Goal: Information Seeking & Learning: Compare options

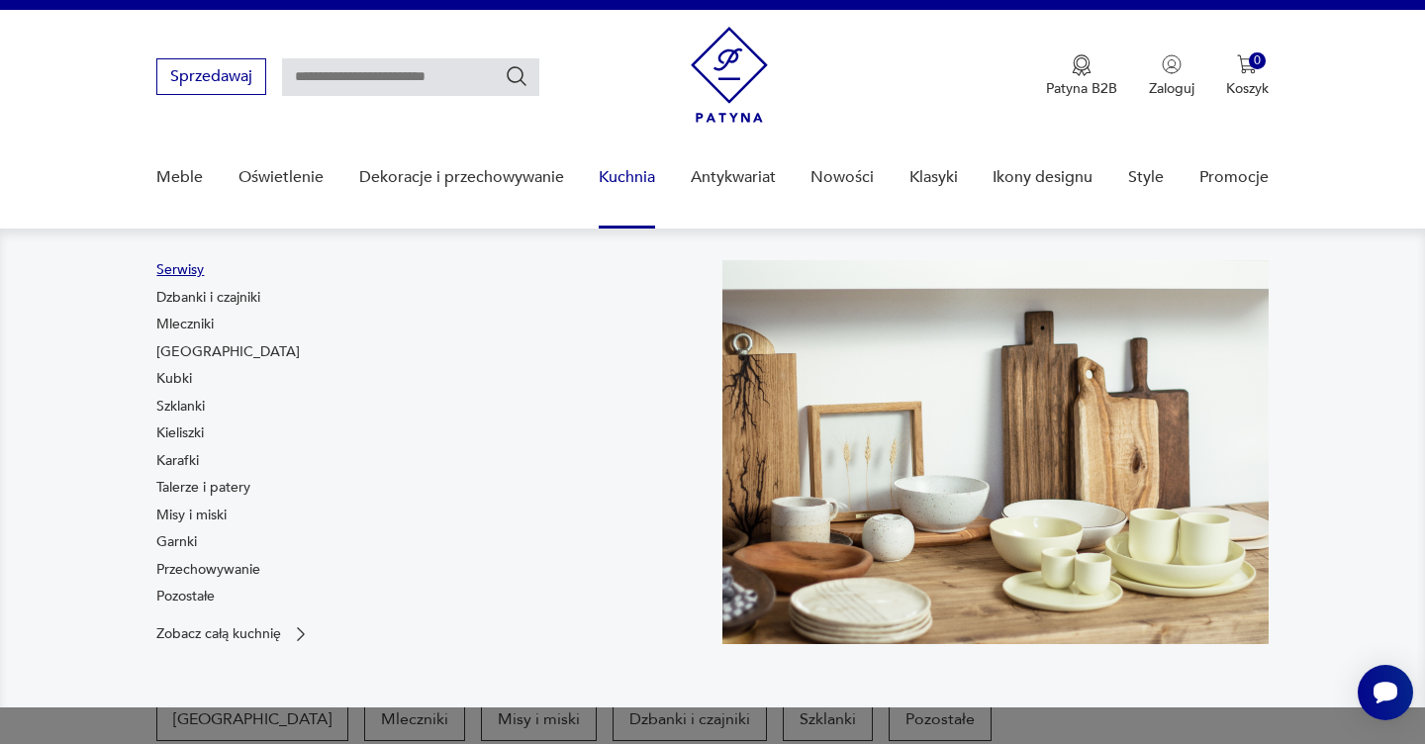
click at [185, 274] on link "Serwisy" at bounding box center [180, 270] width 48 height 20
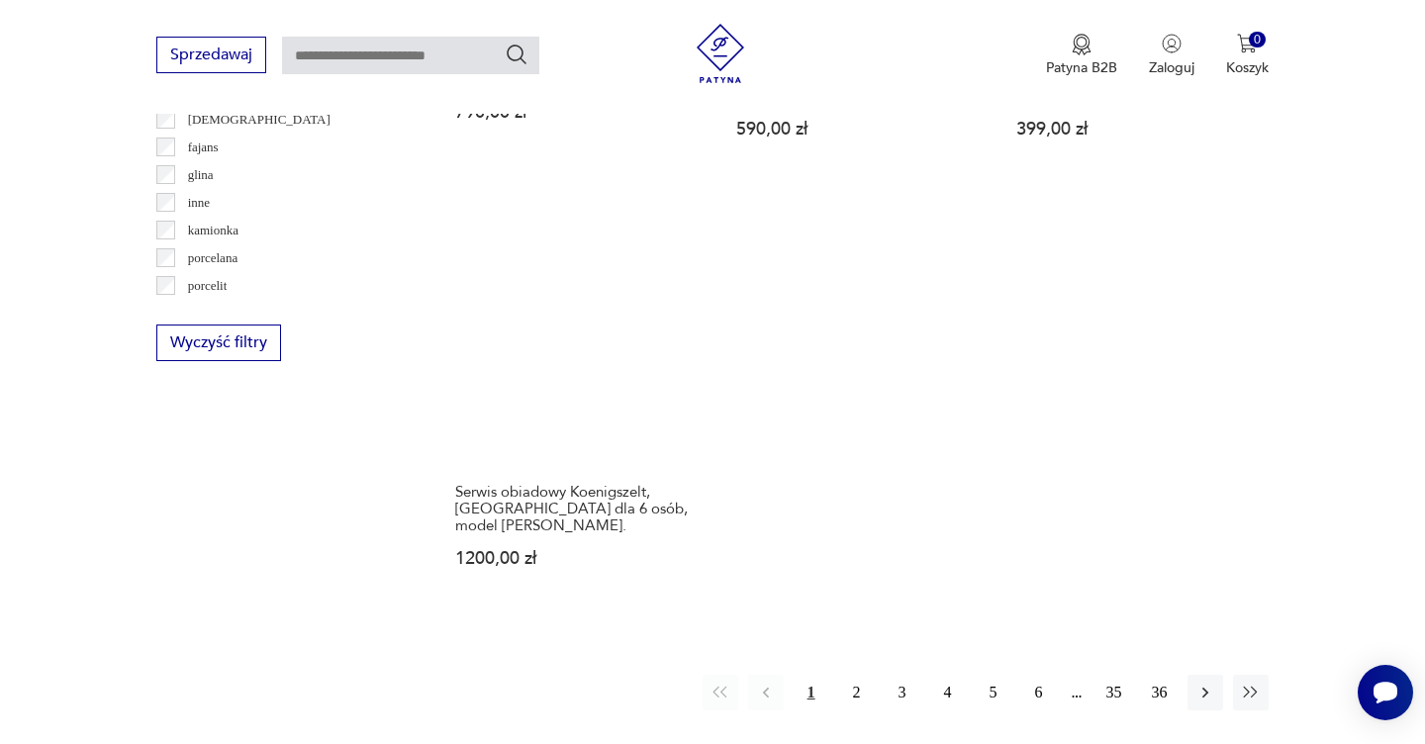
scroll to position [2867, 0]
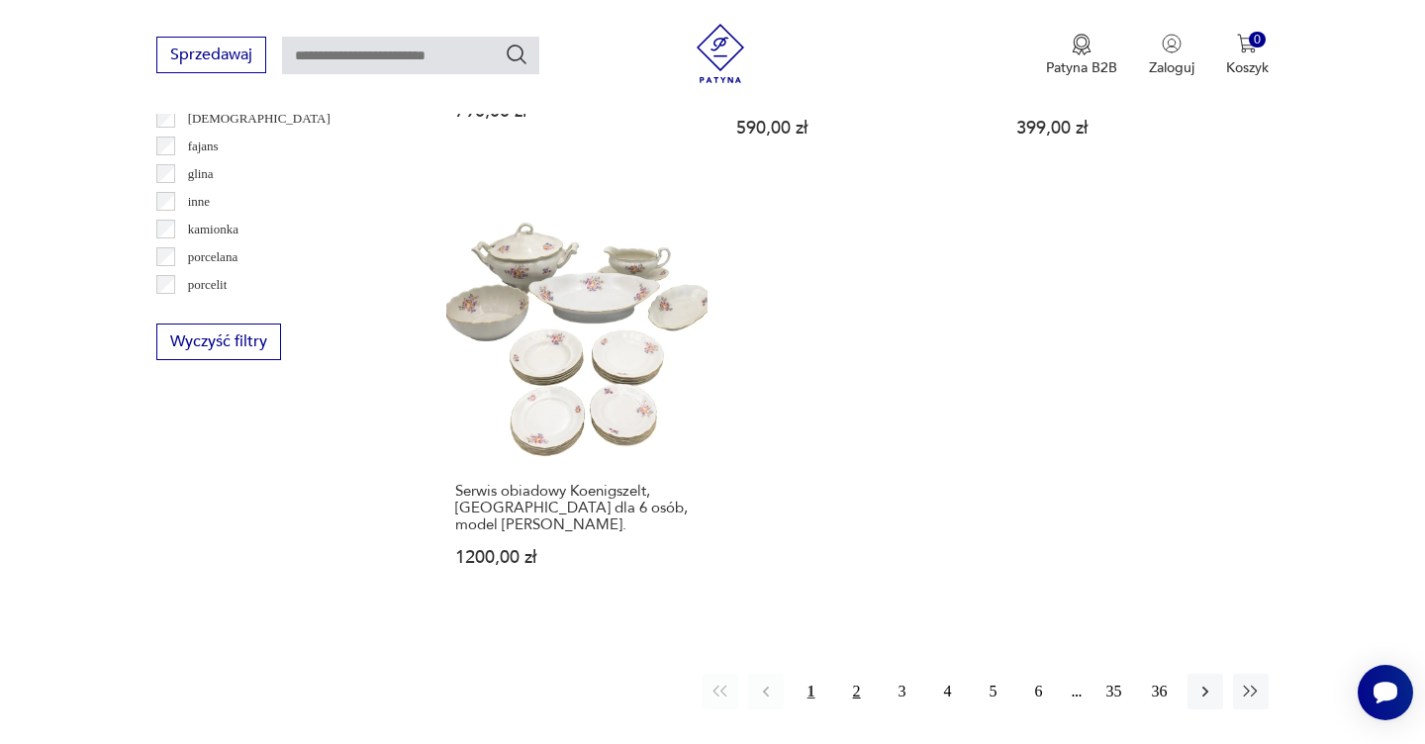
click at [863, 674] on button "2" at bounding box center [857, 692] width 36 height 36
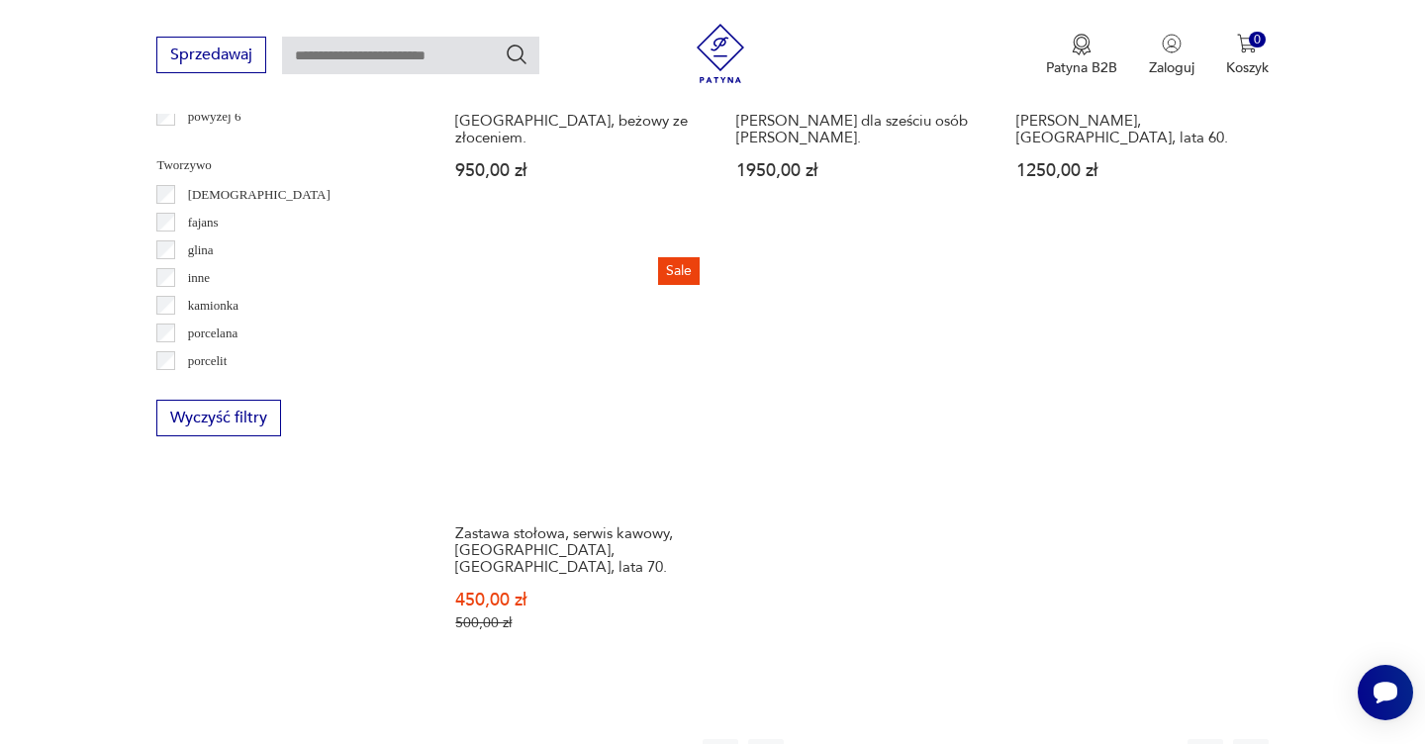
scroll to position [2800, 0]
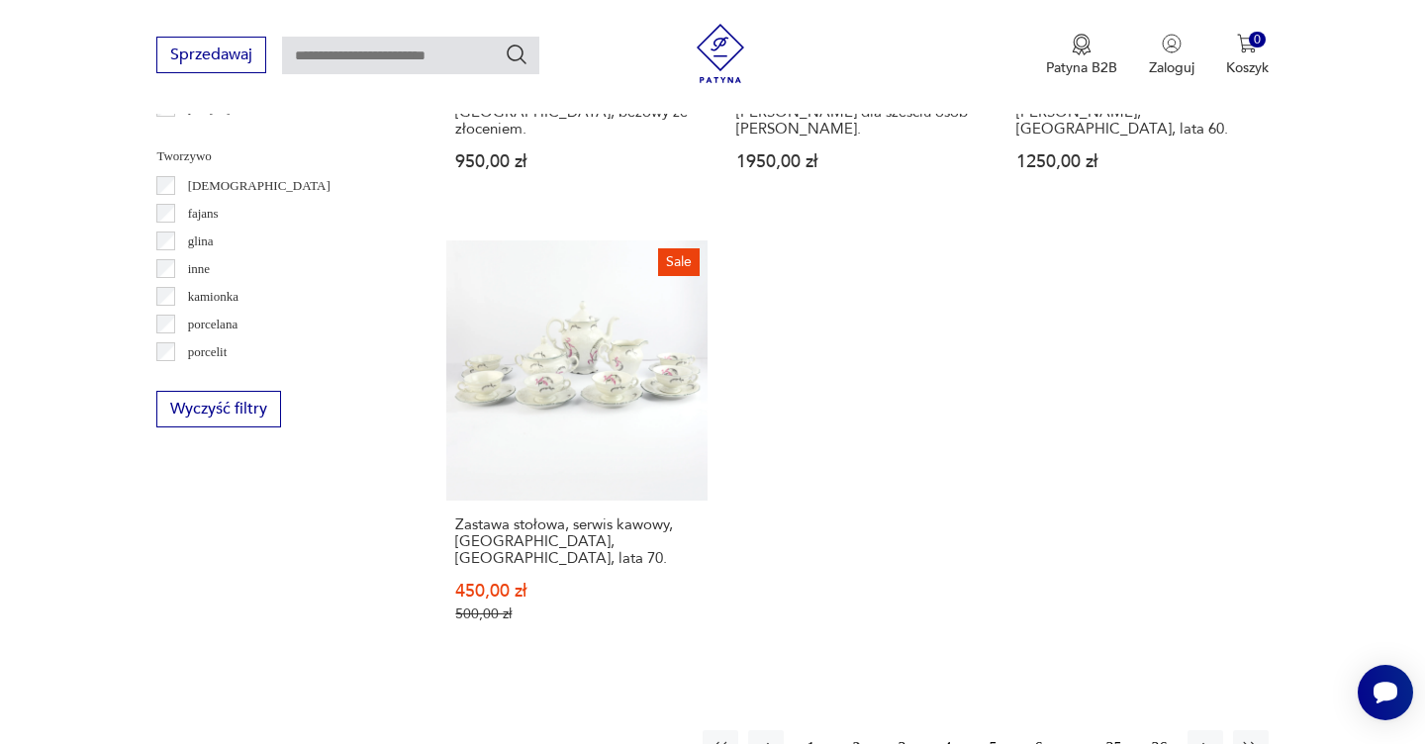
click at [896, 730] on button "3" at bounding box center [903, 748] width 36 height 36
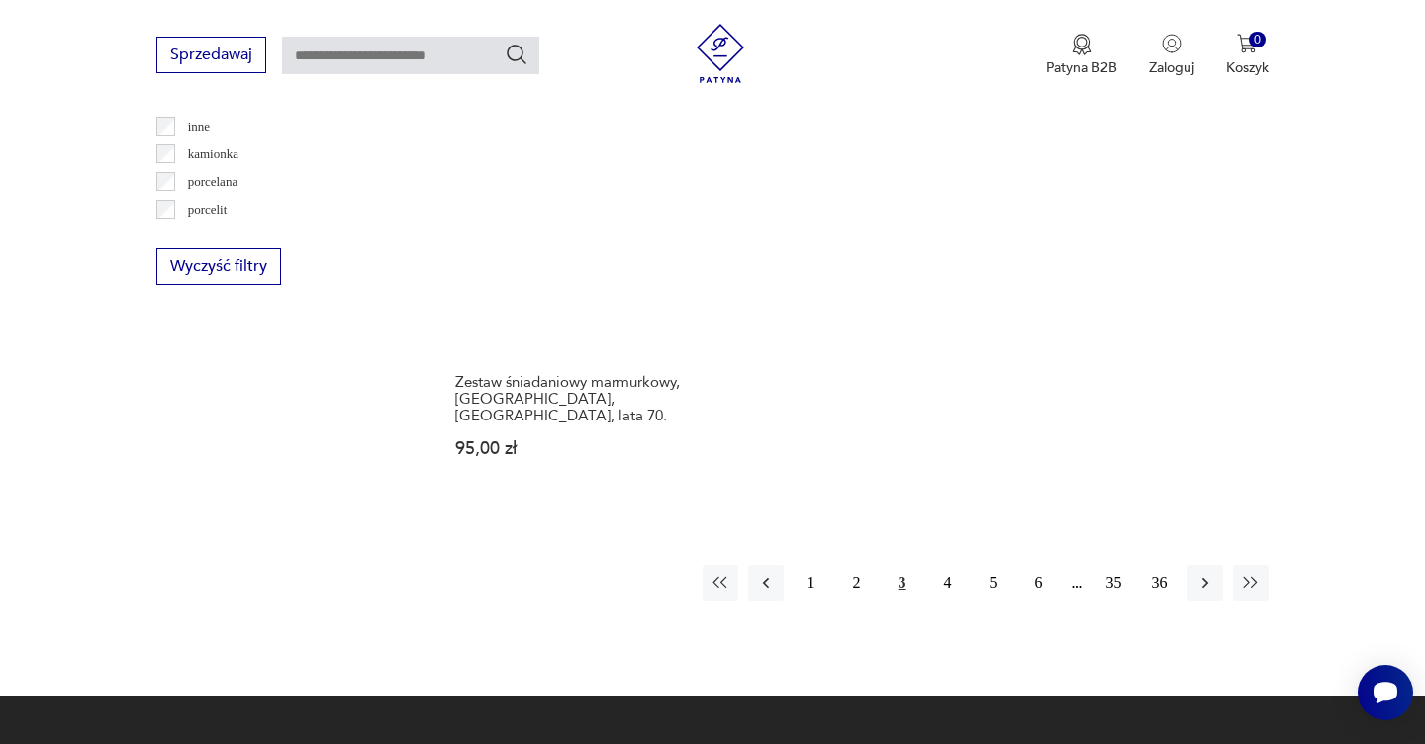
scroll to position [2966, 0]
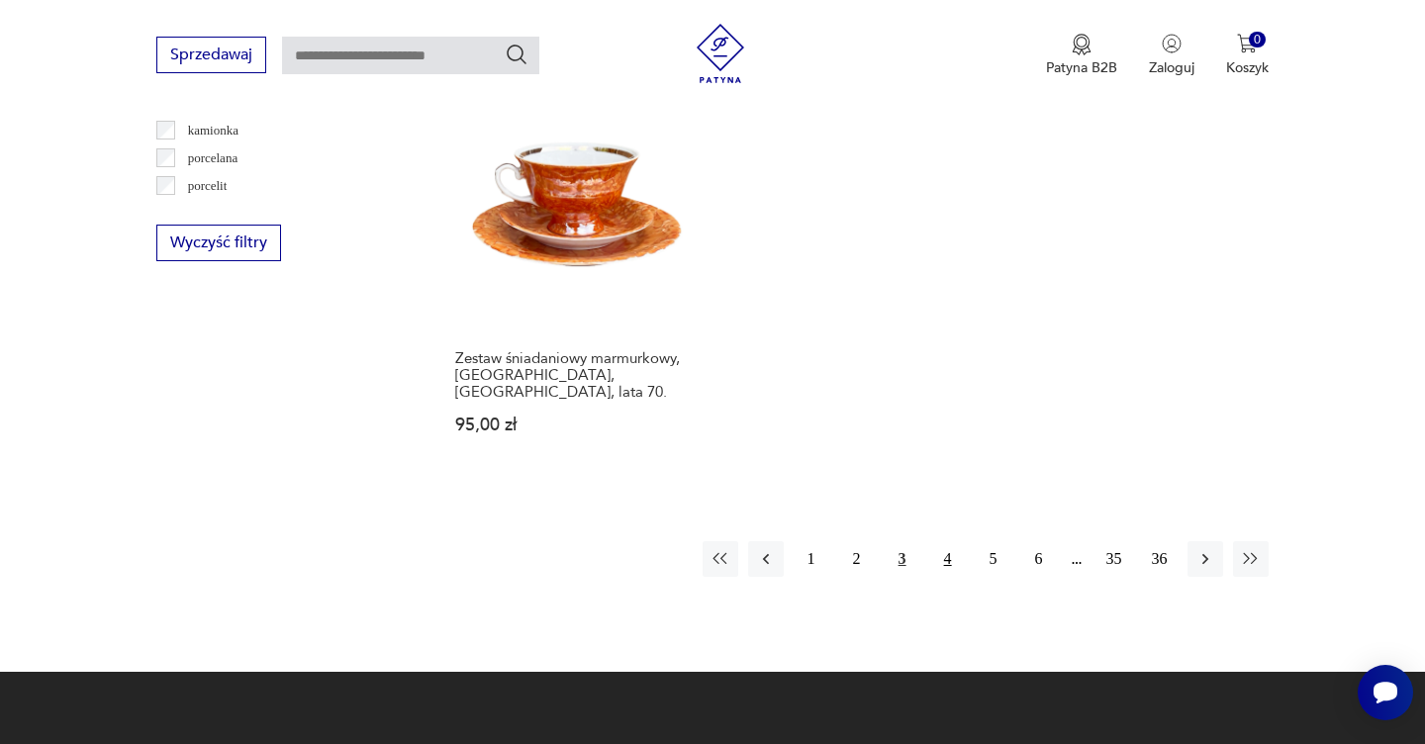
click at [938, 541] on button "4" at bounding box center [948, 559] width 36 height 36
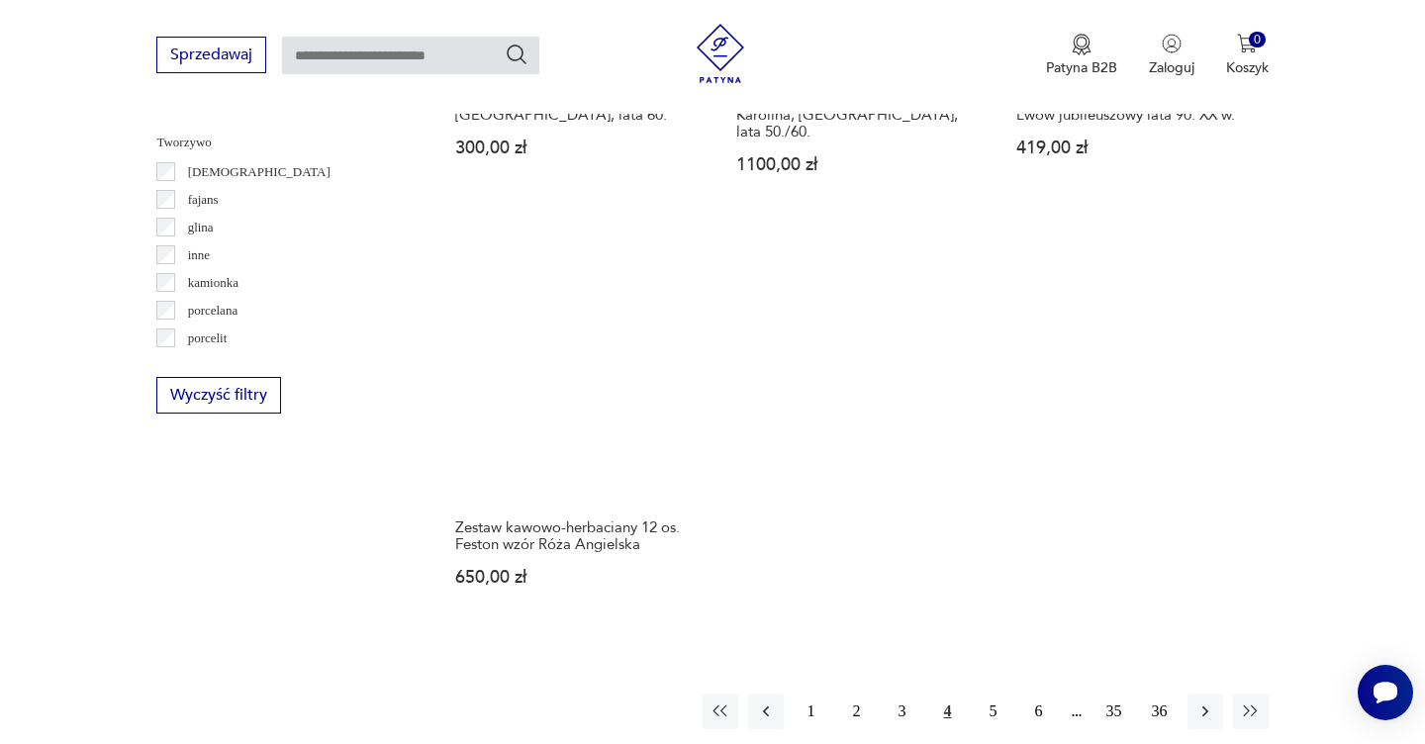
scroll to position [2812, 0]
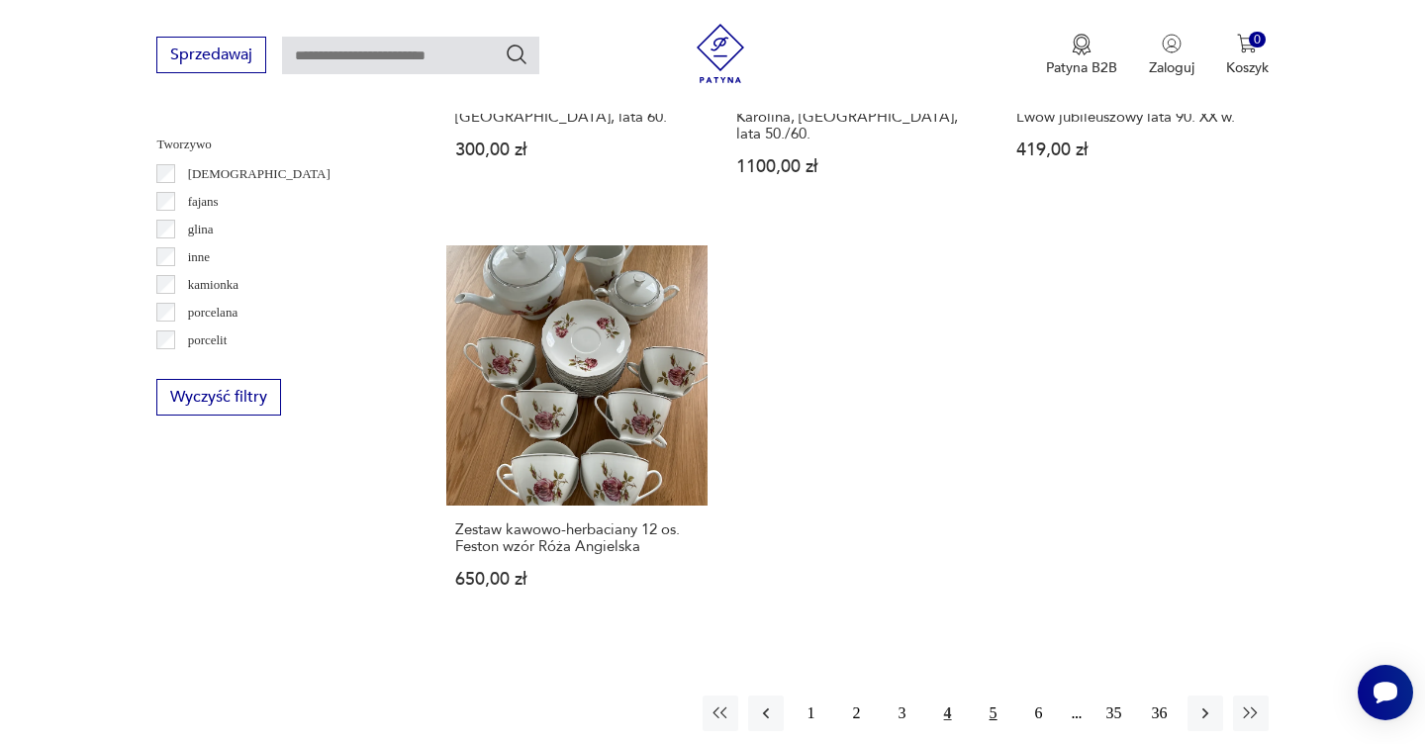
click at [989, 696] on button "5" at bounding box center [994, 714] width 36 height 36
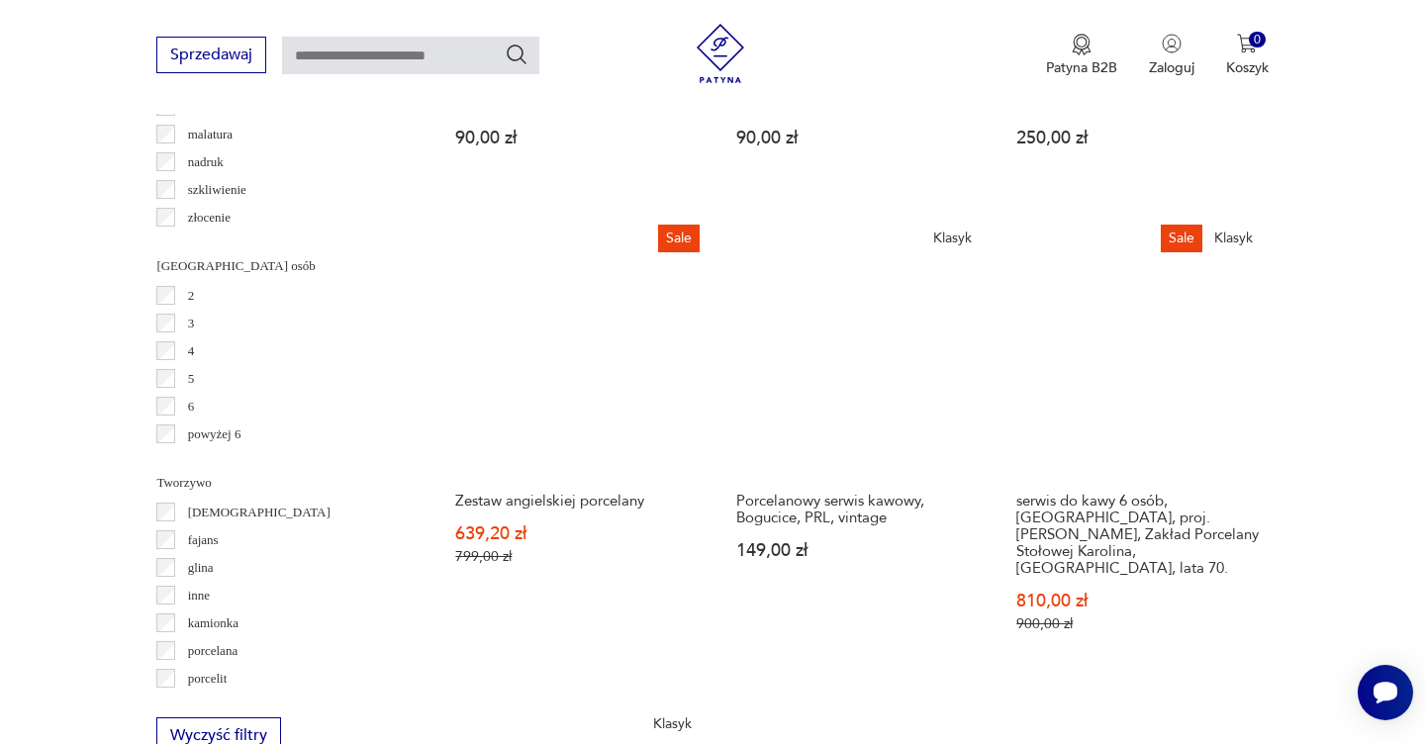
scroll to position [2481, 0]
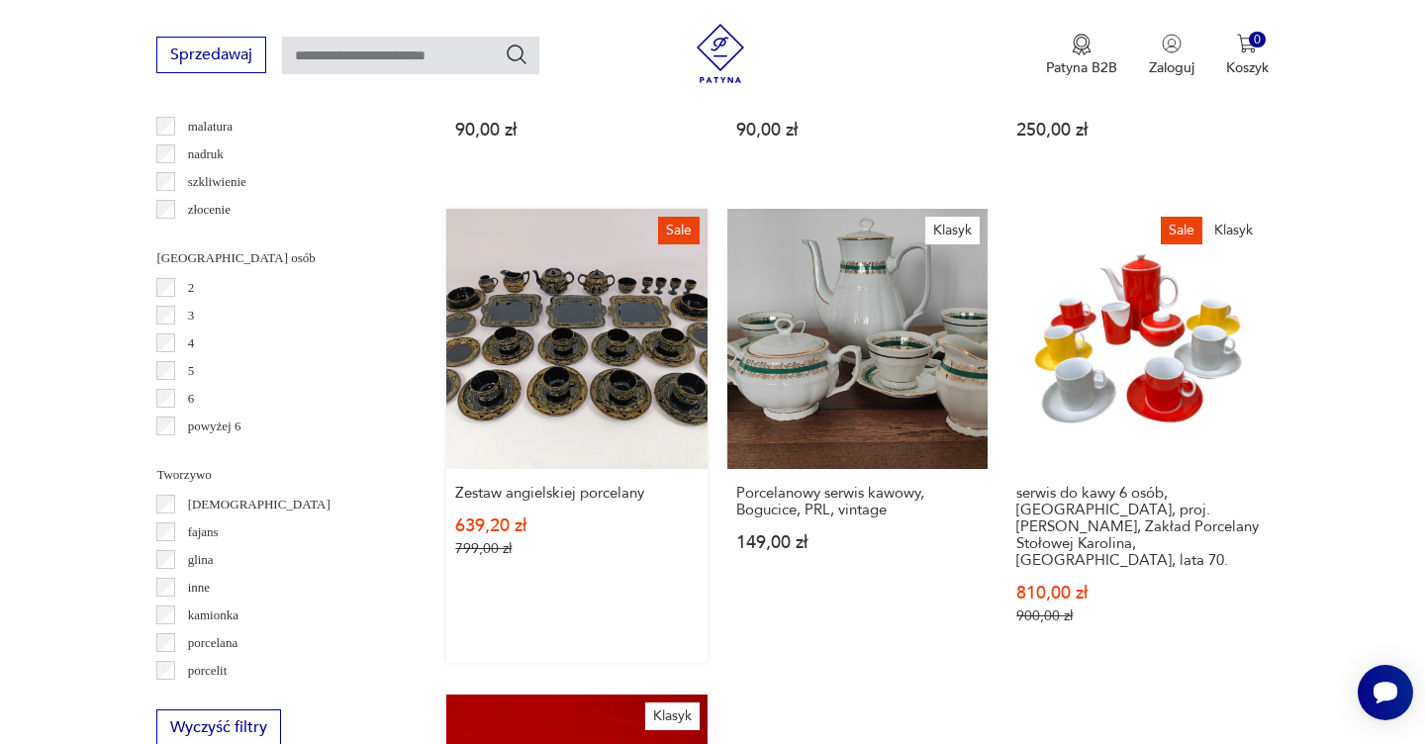
click at [666, 314] on link "Sale Zestaw angielskiej porcelany 639,20 zł 799,00 zł" at bounding box center [576, 436] width 260 height 454
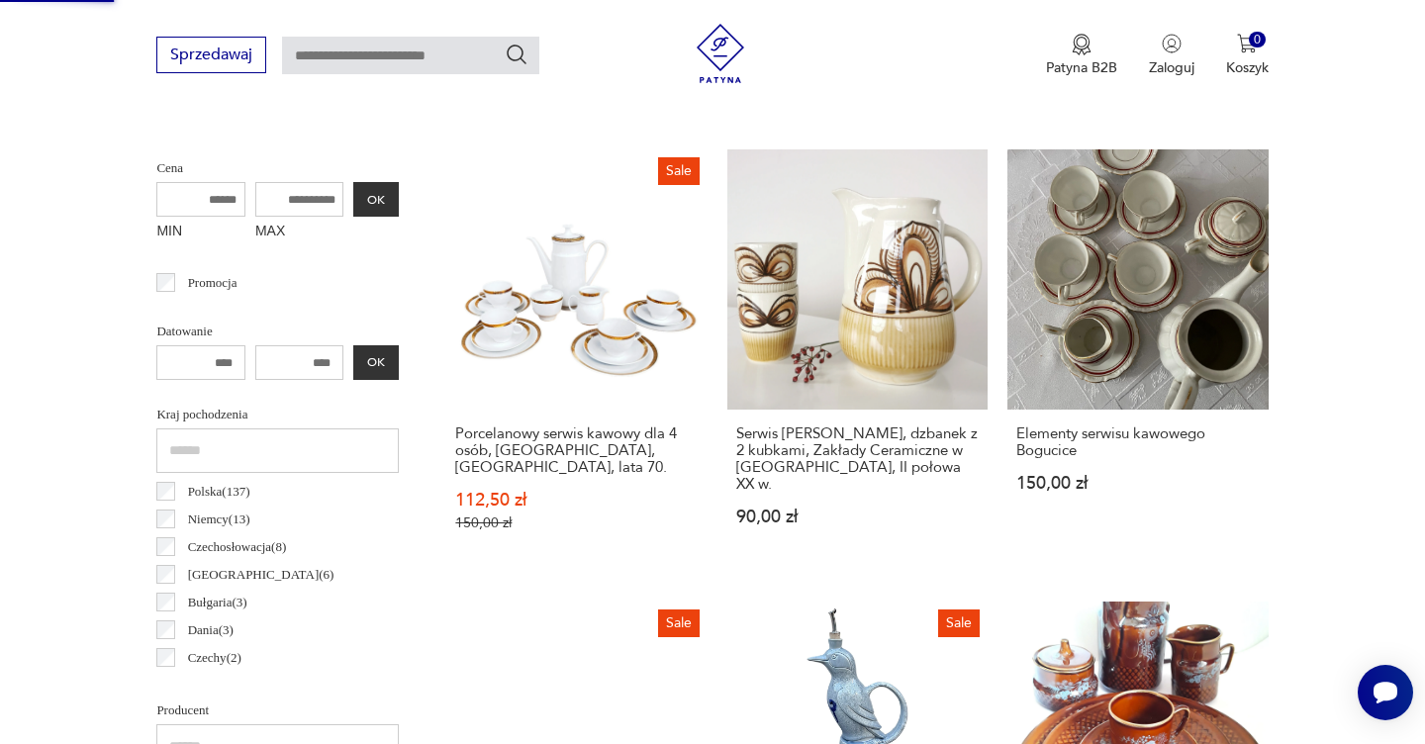
scroll to position [228, 0]
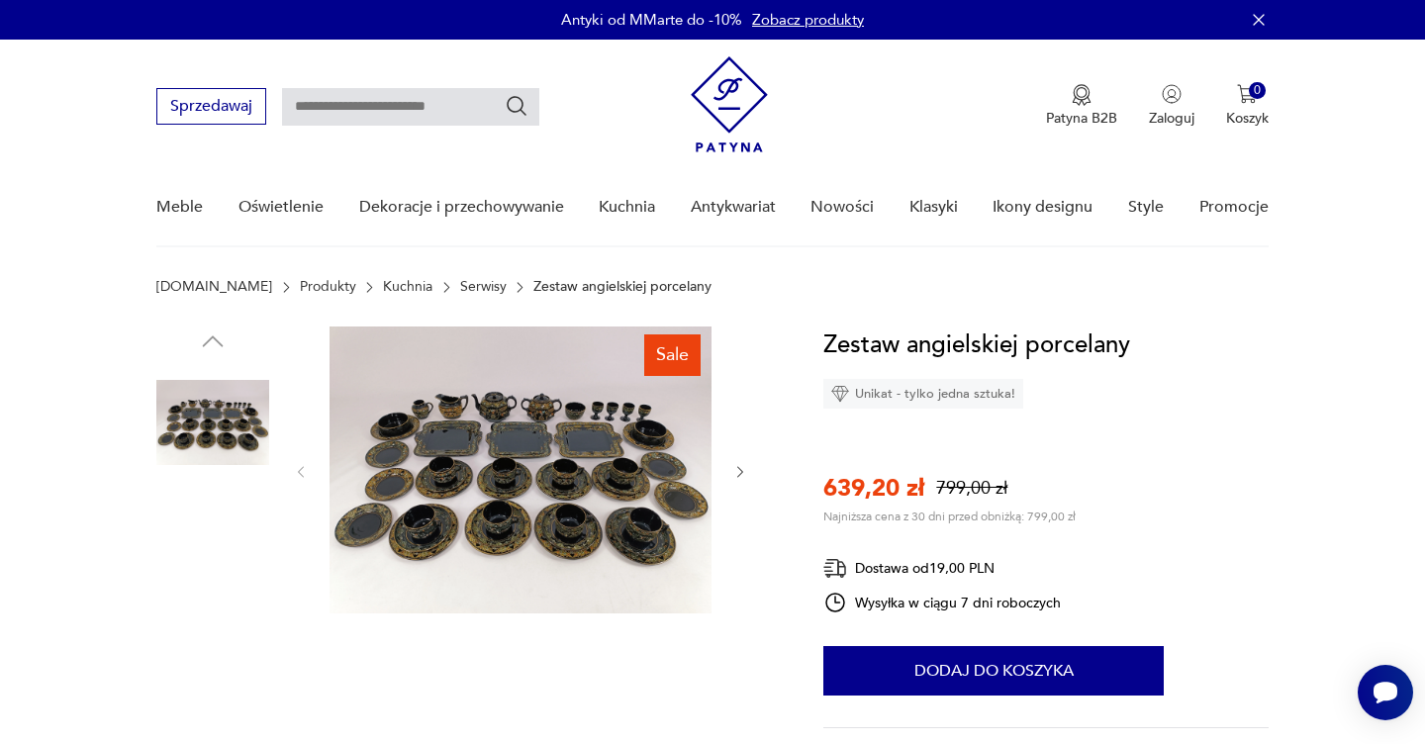
click at [613, 438] on img at bounding box center [521, 470] width 382 height 287
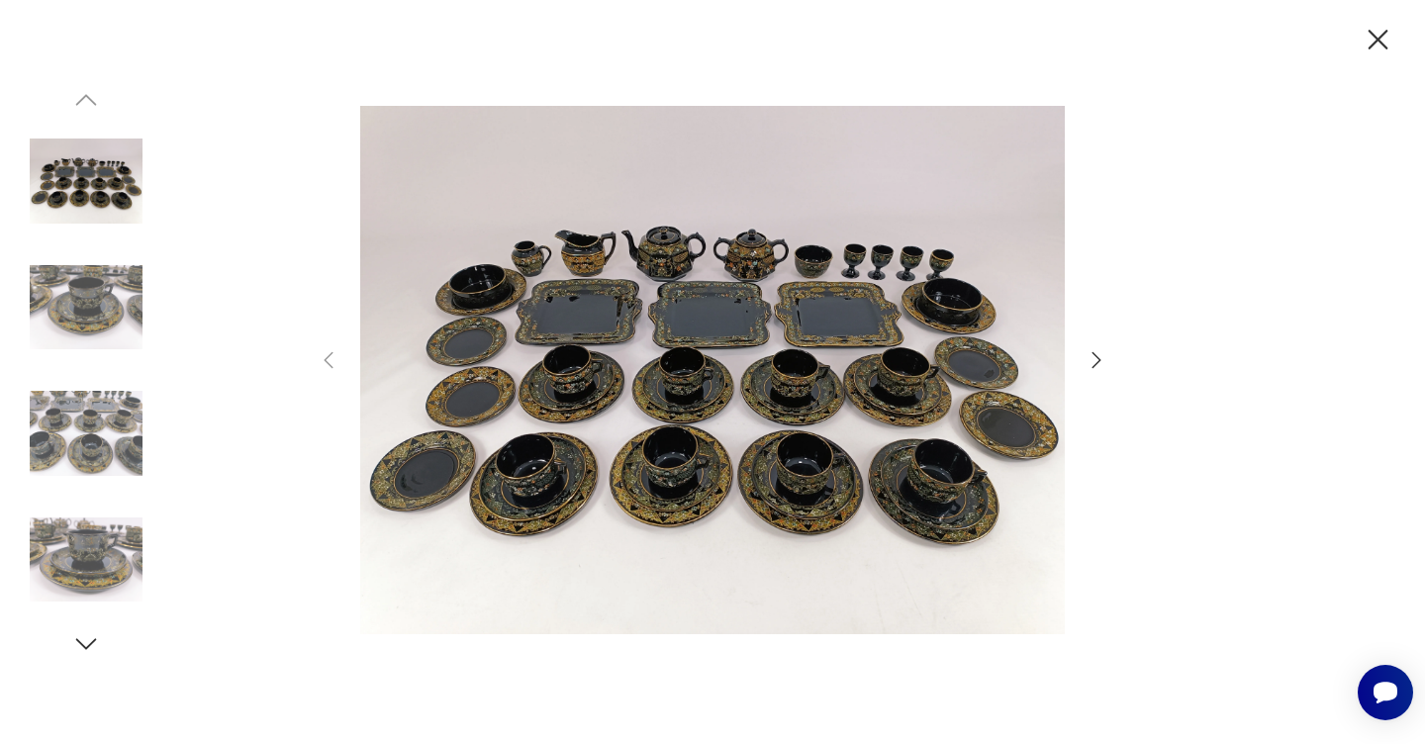
click at [139, 318] on img at bounding box center [86, 307] width 113 height 113
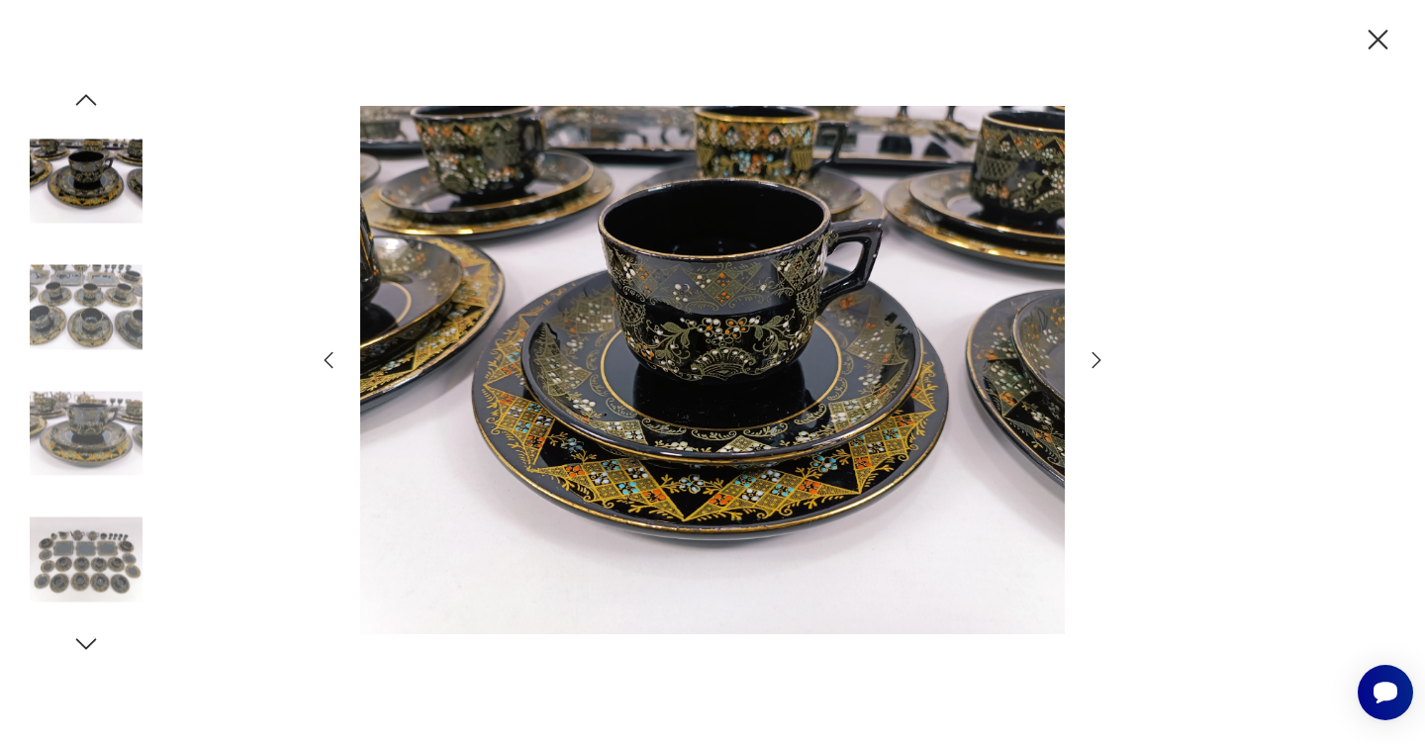
click at [116, 407] on img at bounding box center [86, 433] width 113 height 113
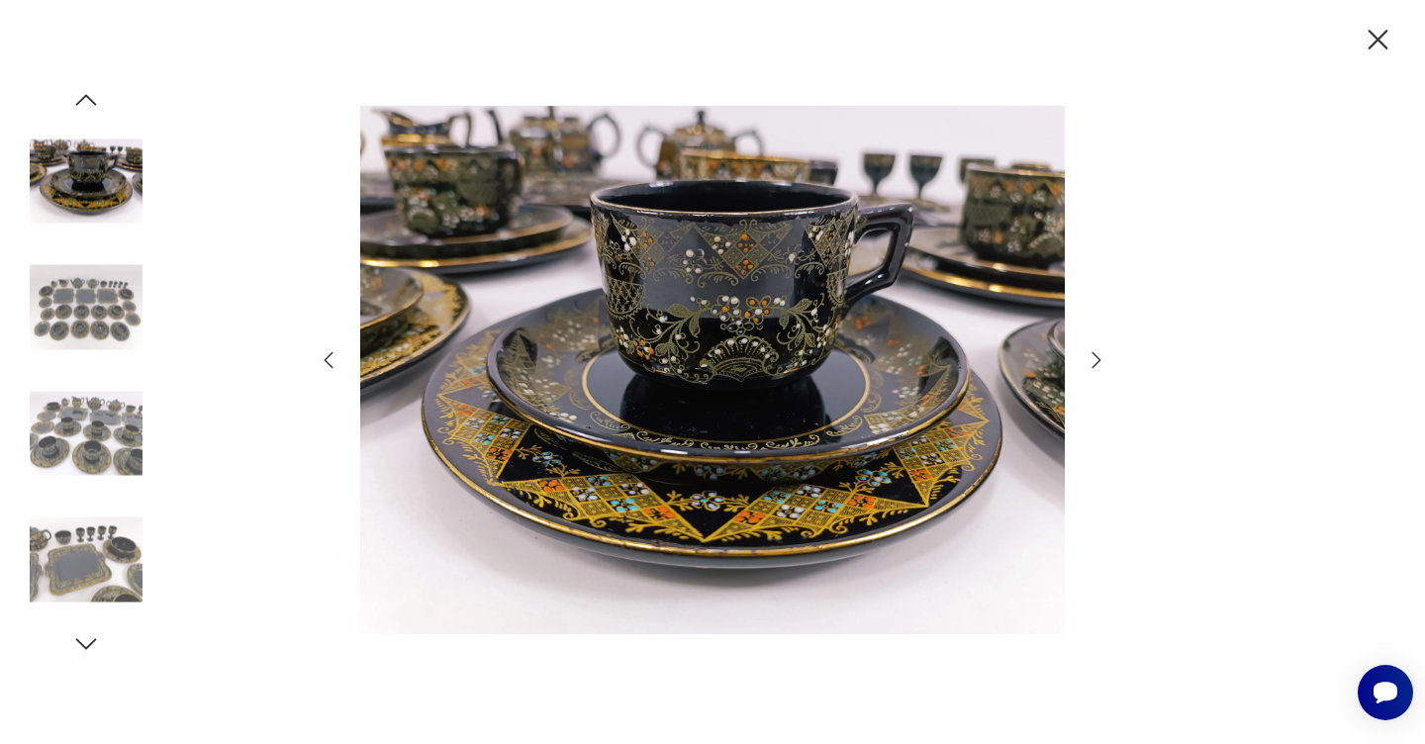
scroll to position [135, 0]
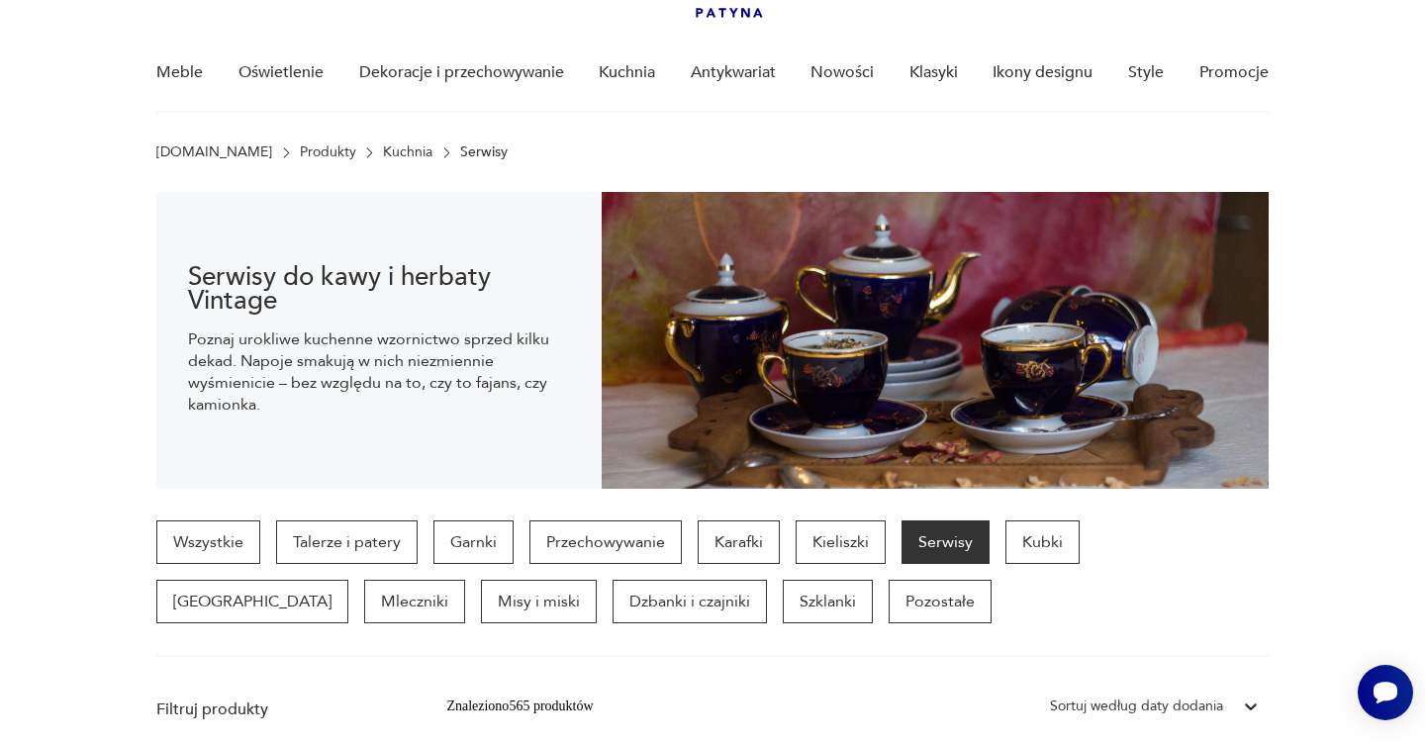
click at [1258, 633] on div "Wszystkie Talerze i patery Garnki Przechowywanie Karafki Kieliszki Serwisy Kubk…" at bounding box center [712, 589] width 1112 height 137
click at [1256, 629] on div "Wszystkie Talerze i patery Garnki Przechowywanie Karafki Kieliszki Serwisy Kubk…" at bounding box center [712, 589] width 1112 height 137
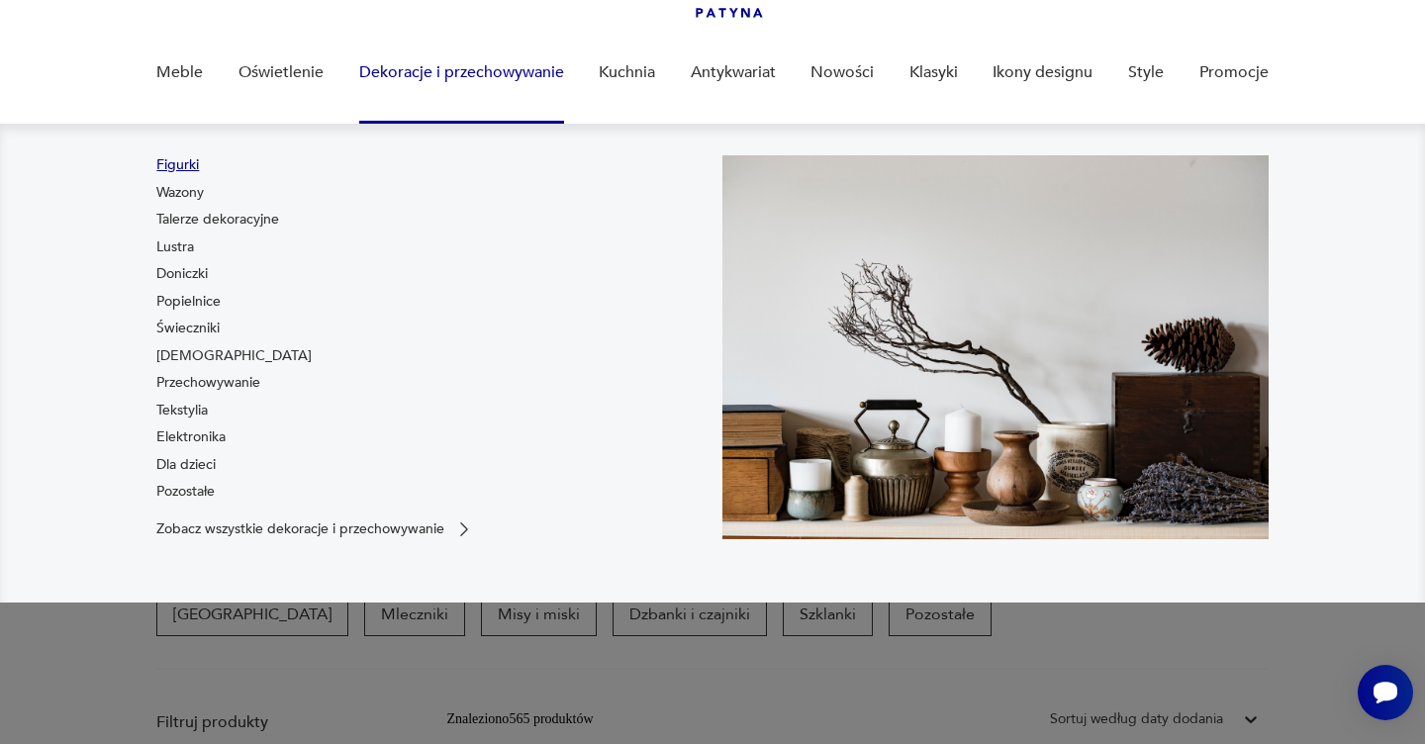
click at [192, 164] on link "Figurki" at bounding box center [177, 165] width 43 height 20
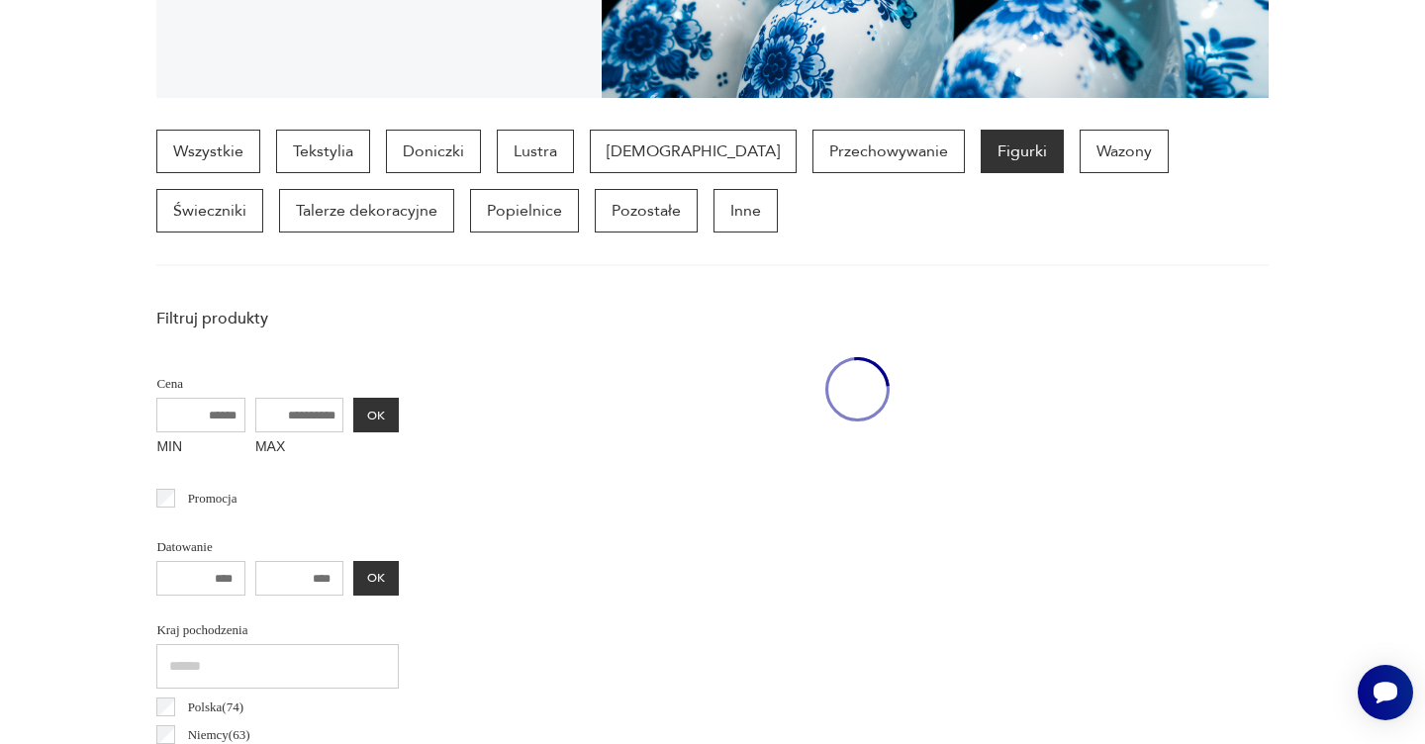
scroll to position [527, 0]
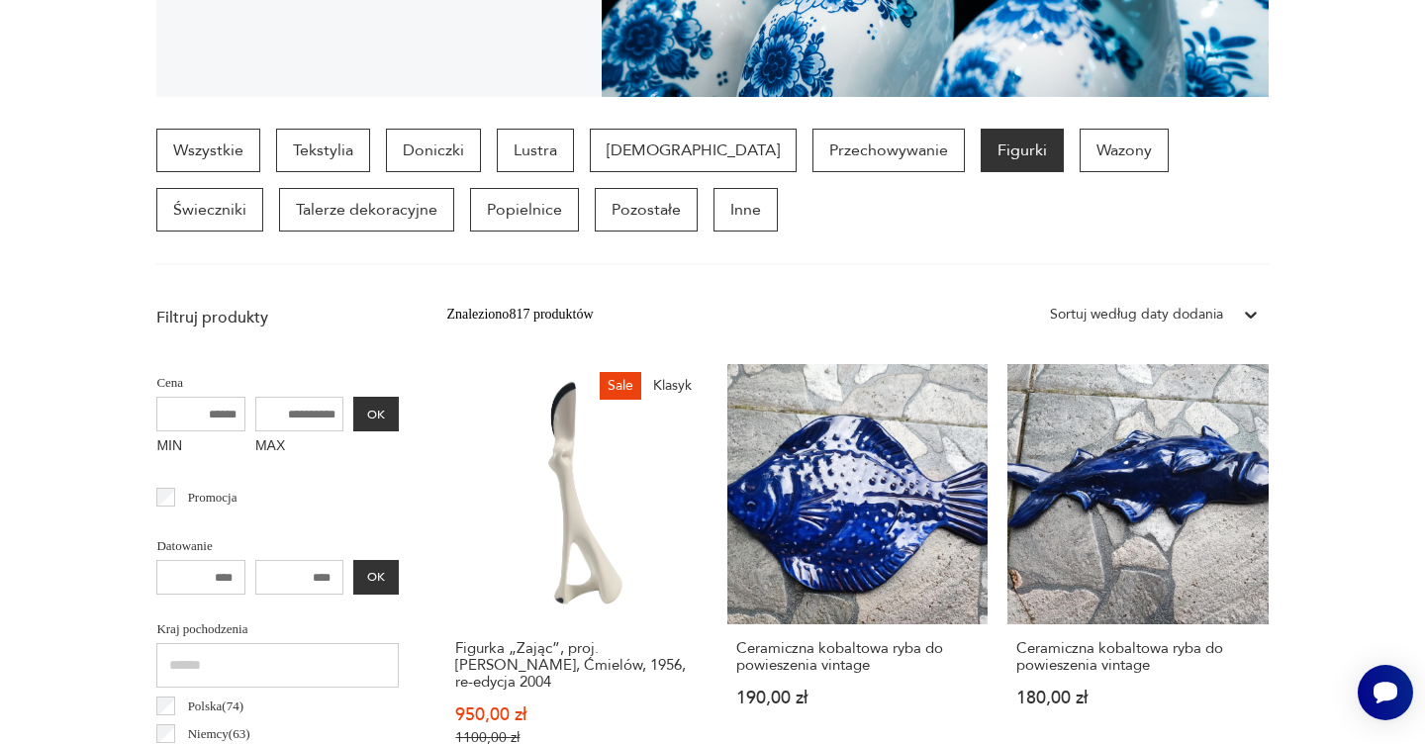
click at [1320, 261] on section "Wszystkie Tekstylia Doniczki Lustra [DEMOGRAPHIC_DATA] Przechowywanie Figurki W…" at bounding box center [712, 197] width 1425 height 137
